Goal: Information Seeking & Learning: Learn about a topic

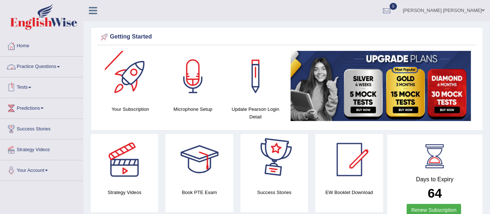
click at [57, 65] on link "Practice Questions" at bounding box center [41, 66] width 83 height 18
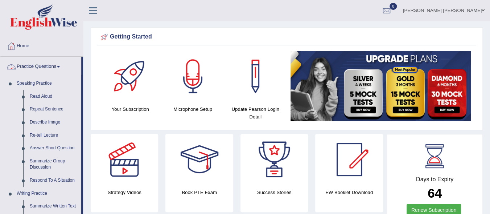
click at [56, 67] on link "Practice Questions" at bounding box center [40, 66] width 81 height 18
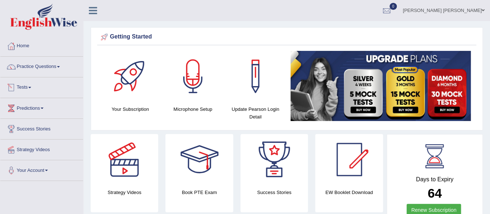
click at [36, 87] on link "Tests" at bounding box center [41, 86] width 83 height 18
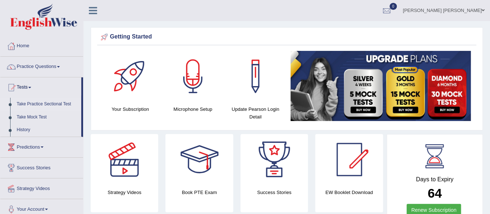
click at [39, 102] on link "Take Practice Sectional Test" at bounding box center [47, 104] width 68 height 13
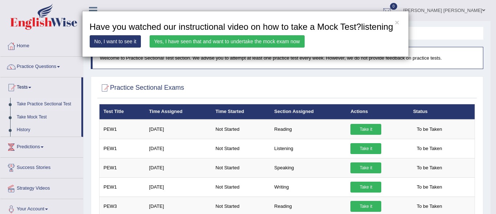
scroll to position [22, 0]
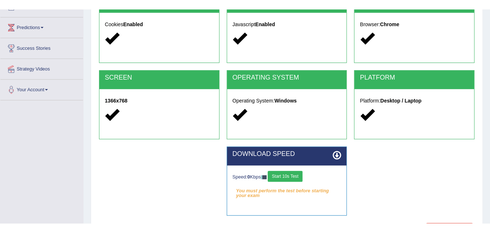
scroll to position [102, 0]
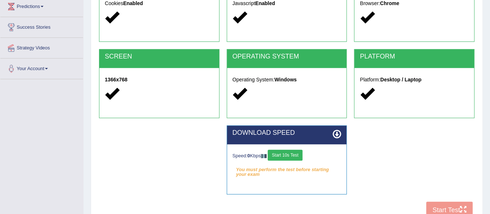
click at [284, 155] on button "Start 10s Test" at bounding box center [285, 154] width 34 height 11
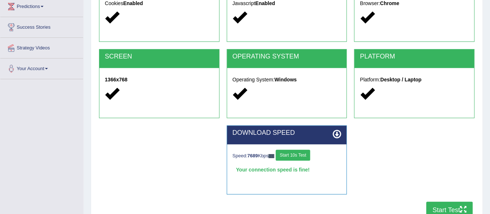
click at [445, 204] on button "Start Test" at bounding box center [449, 209] width 46 height 17
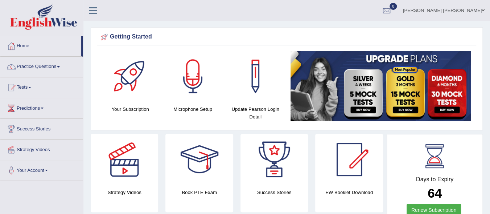
click at [57, 67] on link "Practice Questions" at bounding box center [41, 66] width 83 height 18
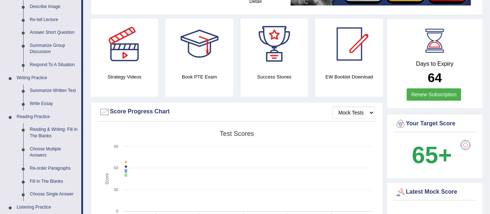
scroll to position [116, 0]
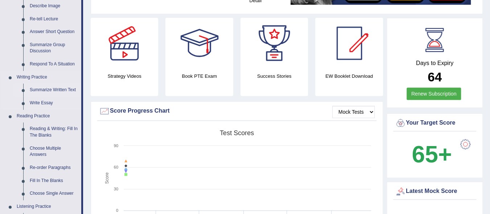
click at [48, 90] on link "Summarize Written Text" at bounding box center [53, 89] width 55 height 13
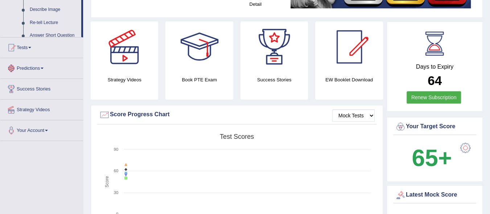
scroll to position [176, 0]
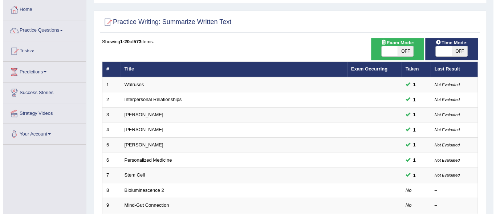
scroll to position [29, 0]
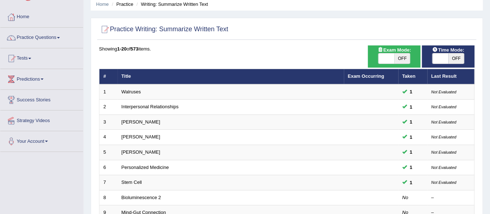
click at [403, 57] on span "OFF" at bounding box center [402, 58] width 16 height 10
checkbox input "true"
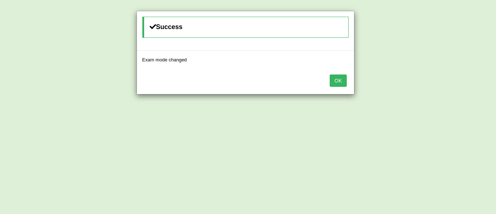
click at [338, 79] on button "OK" at bounding box center [337, 80] width 17 height 12
click at [333, 81] on button "OK" at bounding box center [337, 80] width 17 height 12
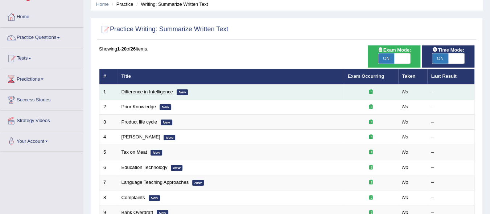
click at [160, 90] on link "Difference in Intelligence" at bounding box center [148, 91] width 52 height 5
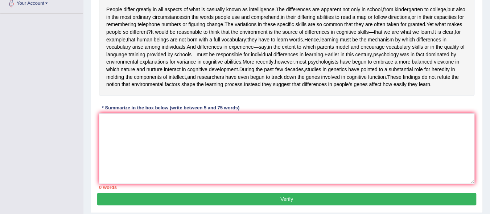
scroll to position [160, 0]
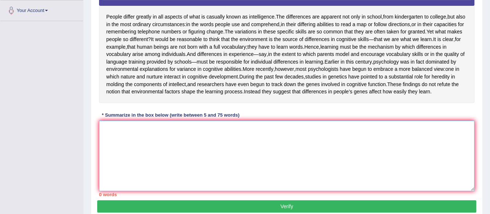
click at [126, 159] on textarea at bounding box center [286, 155] width 375 height 70
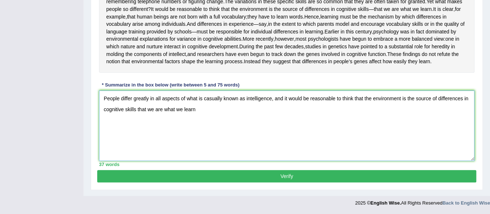
scroll to position [203, 0]
click at [200, 124] on textarea "People differ greatly in all aspects of what is casually known as intelligence,…" at bounding box center [286, 125] width 375 height 70
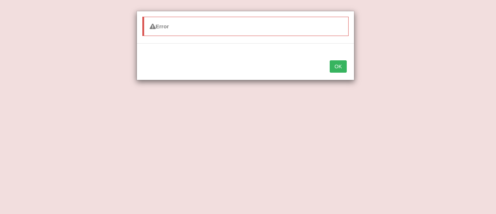
click at [337, 62] on button "OK" at bounding box center [337, 66] width 17 height 12
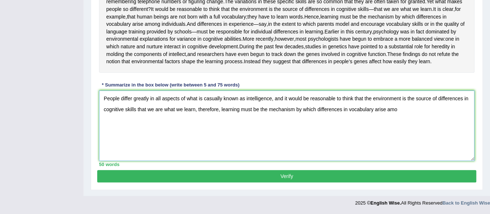
click at [401, 126] on textarea "People differ greatly in all aspects of what is casually known as intelligence,…" at bounding box center [286, 125] width 375 height 70
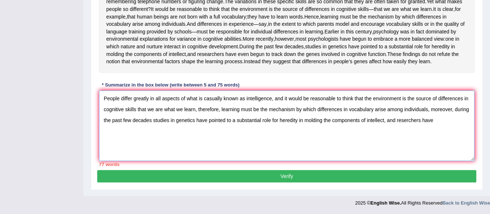
scroll to position [218, 0]
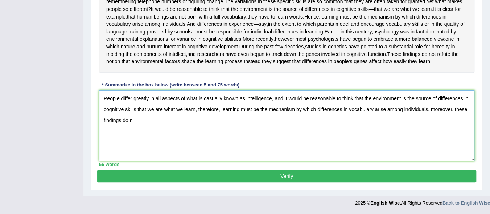
type textarea "People differ greatly in all aspects of what is casually known as intelligence,…"
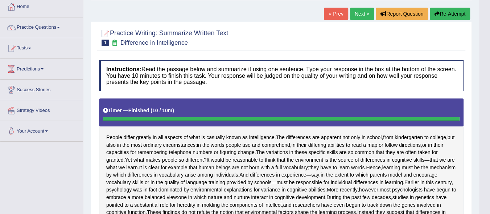
scroll to position [25, 0]
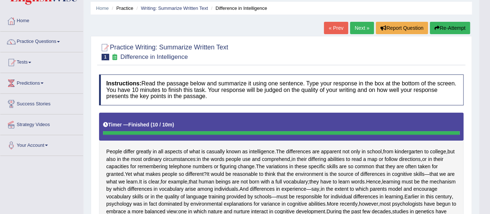
click at [441, 27] on button "Re-Attempt" at bounding box center [450, 28] width 40 height 12
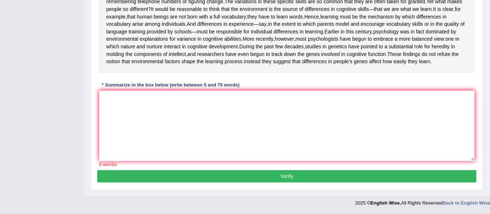
click at [225, 161] on textarea at bounding box center [286, 125] width 375 height 70
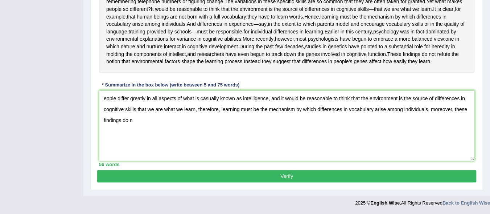
click at [102, 121] on textarea "eople differ greatly in all aspects of what is casually known as intelligence, …" at bounding box center [286, 125] width 375 height 70
click at [135, 141] on textarea "People differ greatly in all aspects of what is casually known as intelligence,…" at bounding box center [286, 125] width 375 height 70
click at [208, 133] on textarea "People differ greatly in all aspects of what is casually known as intelligence,…" at bounding box center [286, 125] width 375 height 70
click at [209, 133] on textarea "People differ greatly in all aspects of what is casually known as intelligence,…" at bounding box center [286, 125] width 375 height 70
click at [213, 132] on textarea "People differ greatly in all aspects of what is casually known as intelligence,…" at bounding box center [286, 125] width 375 height 70
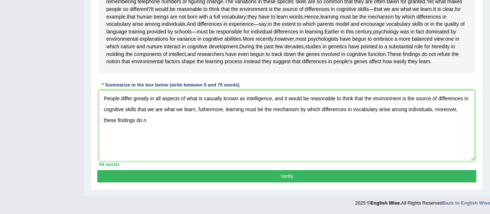
click at [147, 144] on textarea "People differ greatly in all aspects of what is casually known as intelligence,…" at bounding box center [286, 125] width 375 height 70
type textarea "People differ greatly in all aspects of what is casually known as intelligence,…"
click at [333, 176] on button "Verify" at bounding box center [286, 176] width 379 height 12
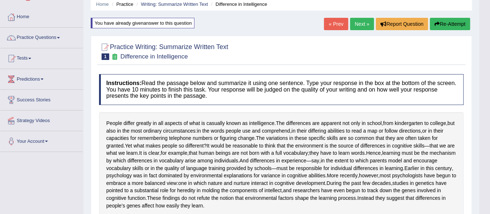
scroll to position [0, 0]
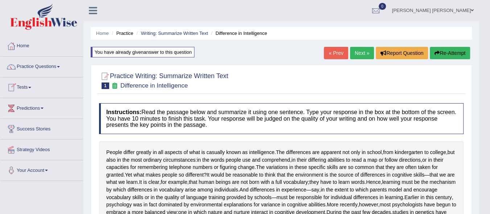
click at [29, 87] on link "Tests" at bounding box center [41, 86] width 83 height 18
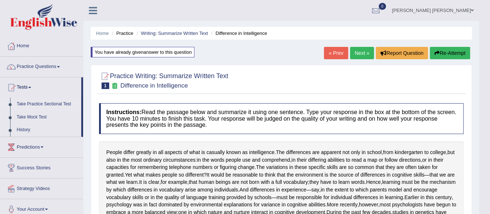
click at [33, 103] on link "Take Practice Sectional Test" at bounding box center [47, 104] width 68 height 13
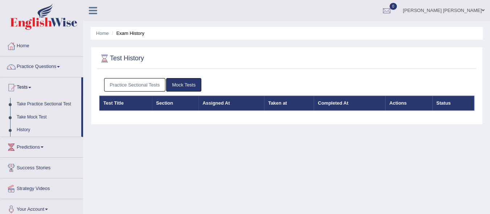
click at [144, 82] on link "Practice Sectional Tests" at bounding box center [135, 84] width 62 height 13
